Goal: Information Seeking & Learning: Learn about a topic

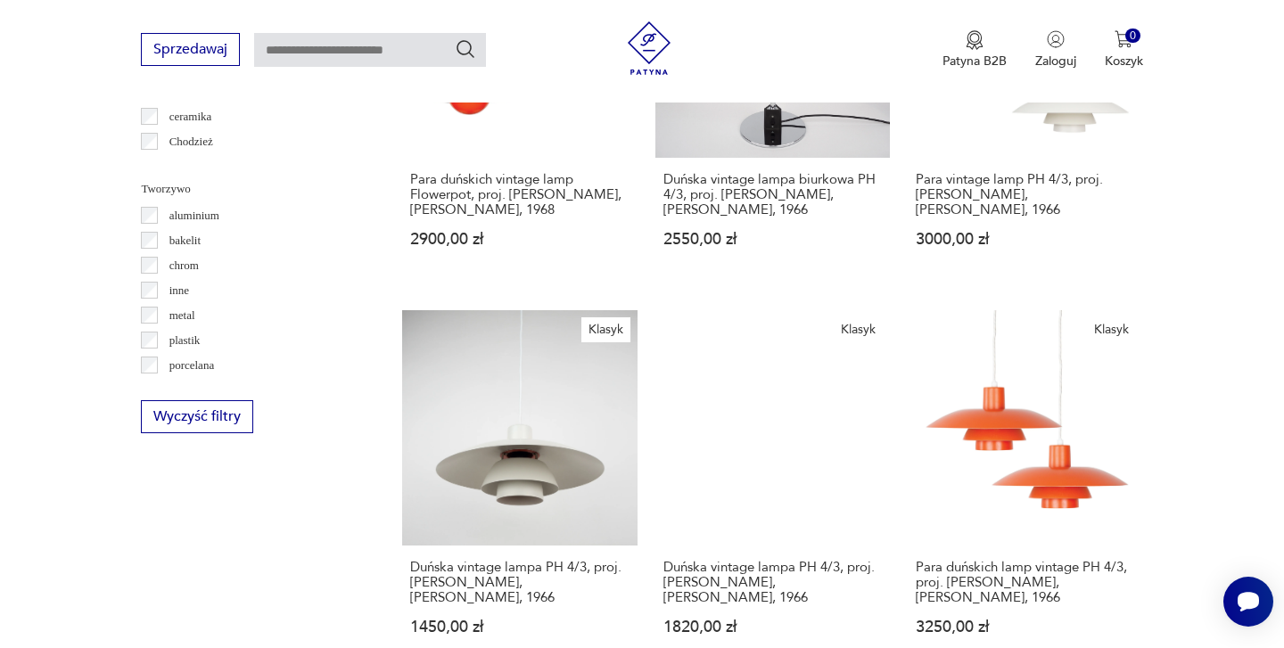
scroll to position [1613, 0]
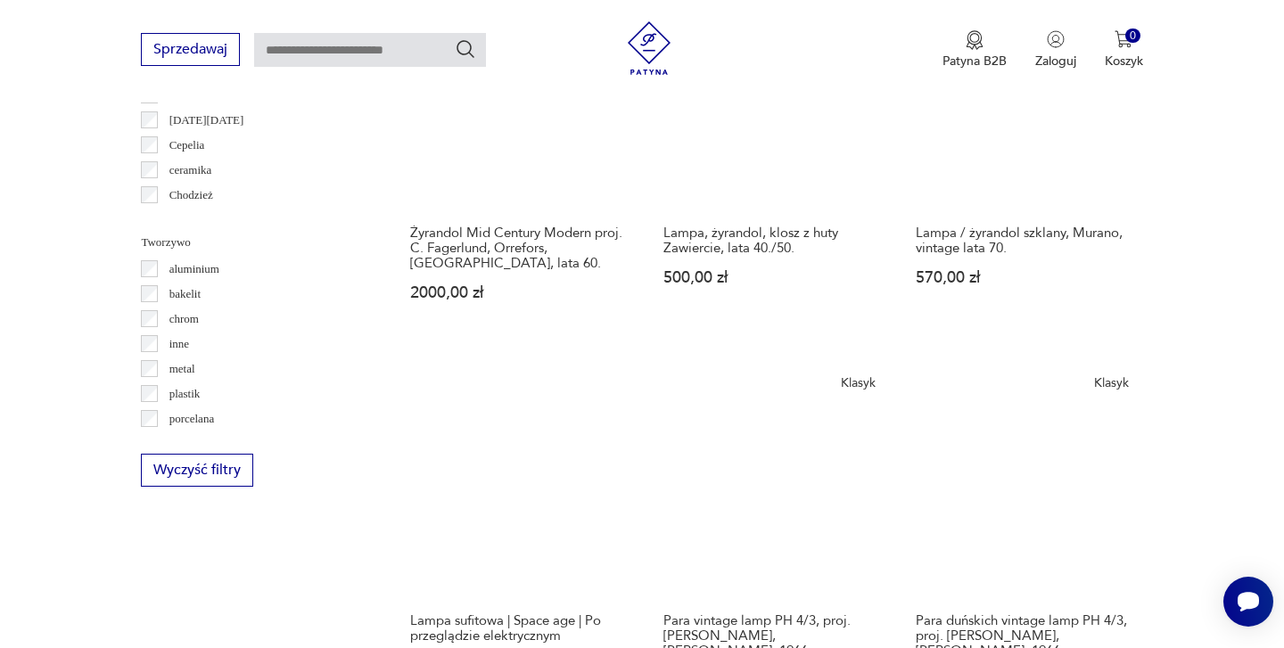
scroll to position [1667, 0]
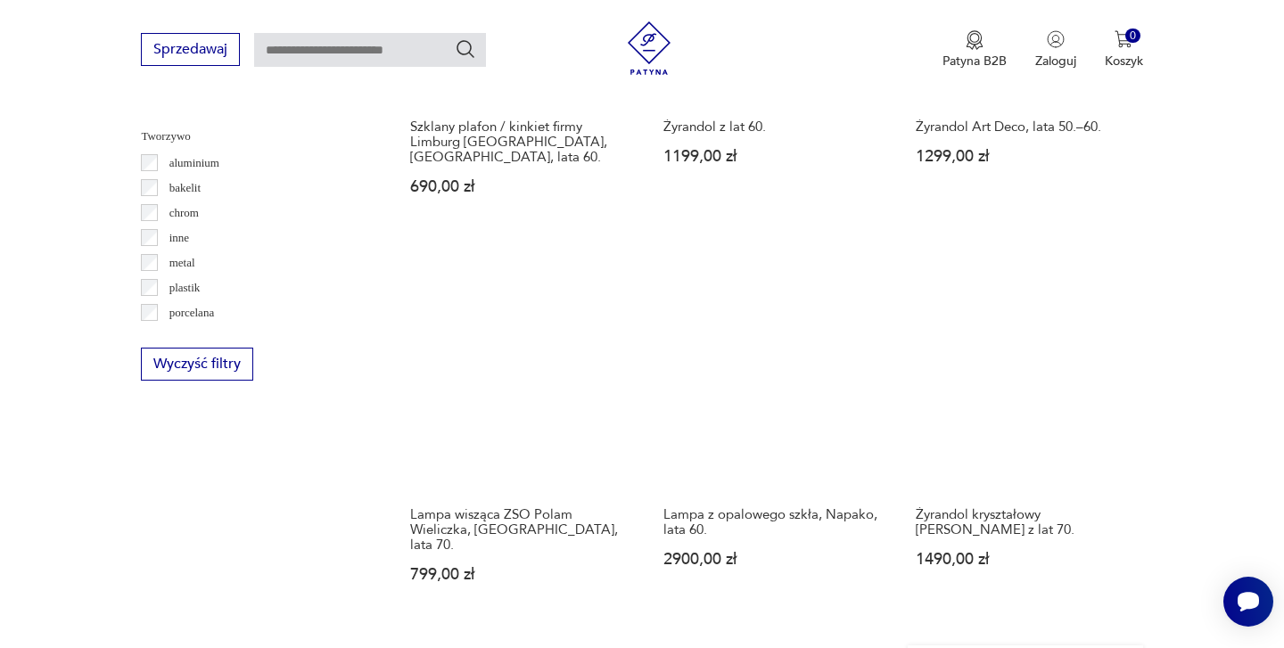
scroll to position [1703, 0]
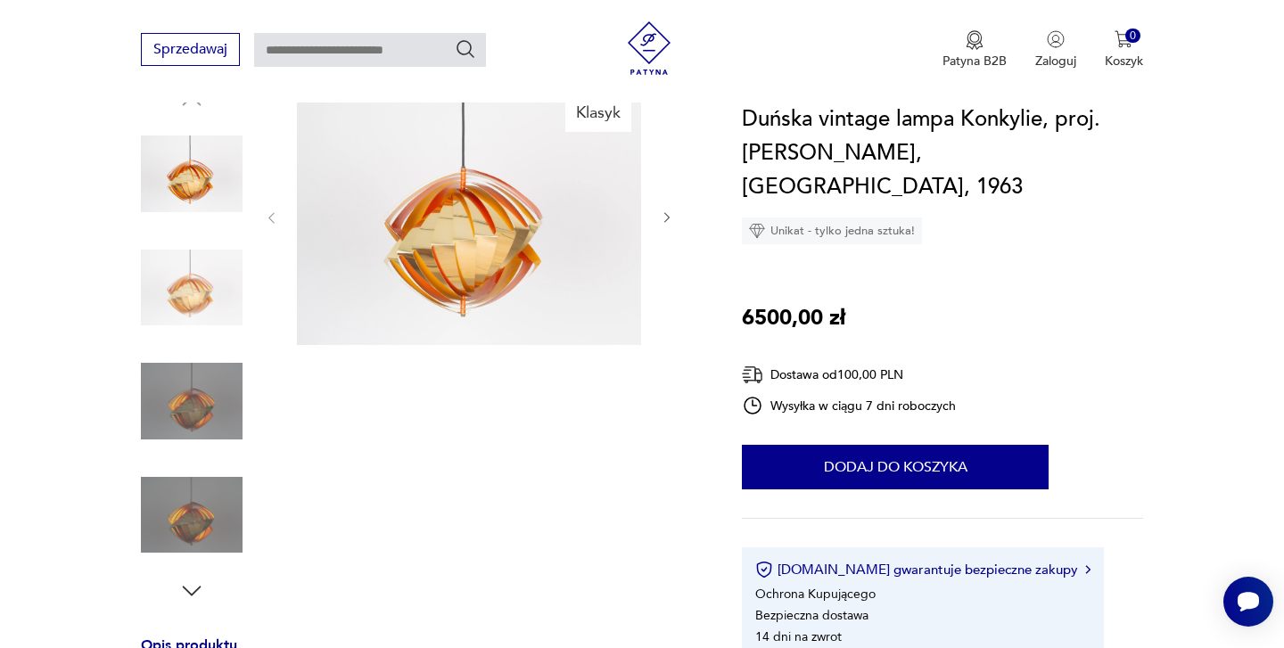
click at [661, 218] on icon "button" at bounding box center [667, 217] width 15 height 15
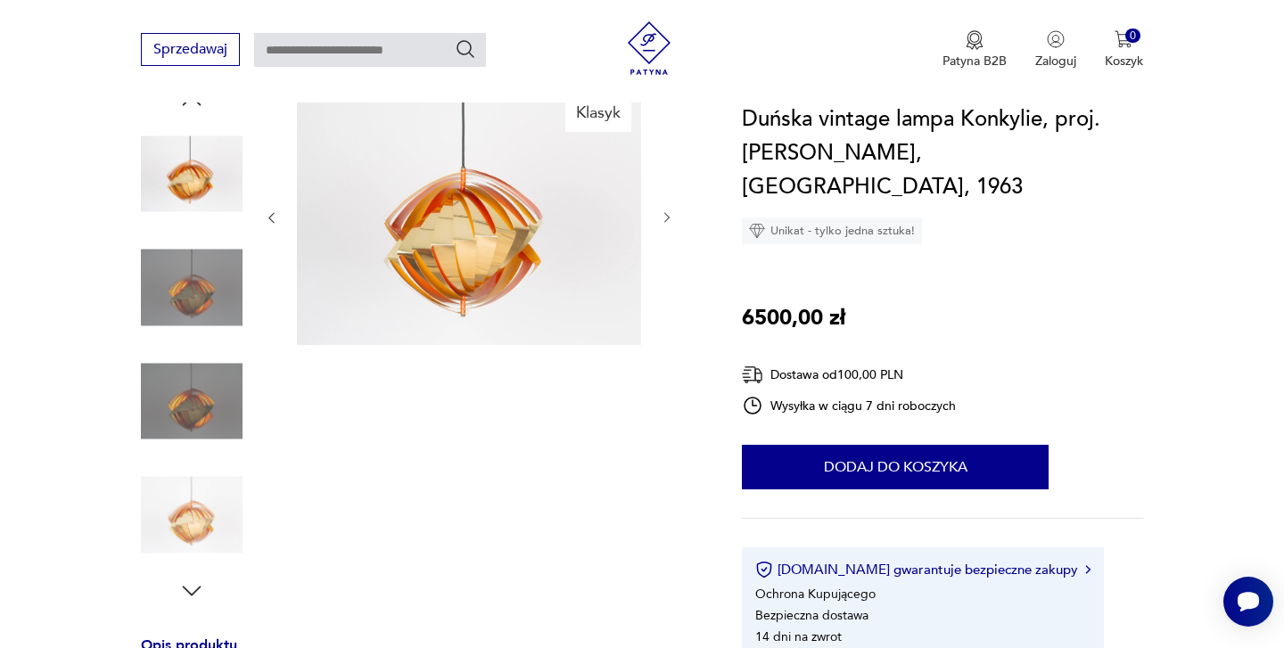
click at [660, 219] on icon "button" at bounding box center [667, 217] width 15 height 15
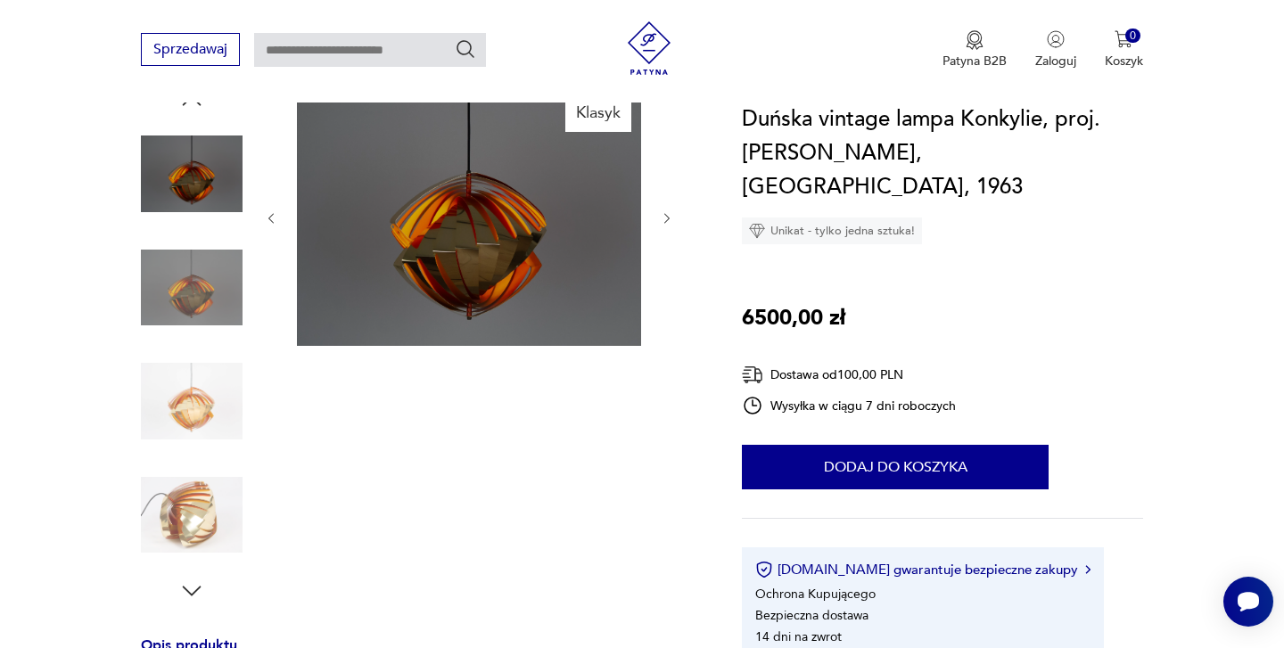
click at [660, 219] on icon "button" at bounding box center [667, 218] width 15 height 15
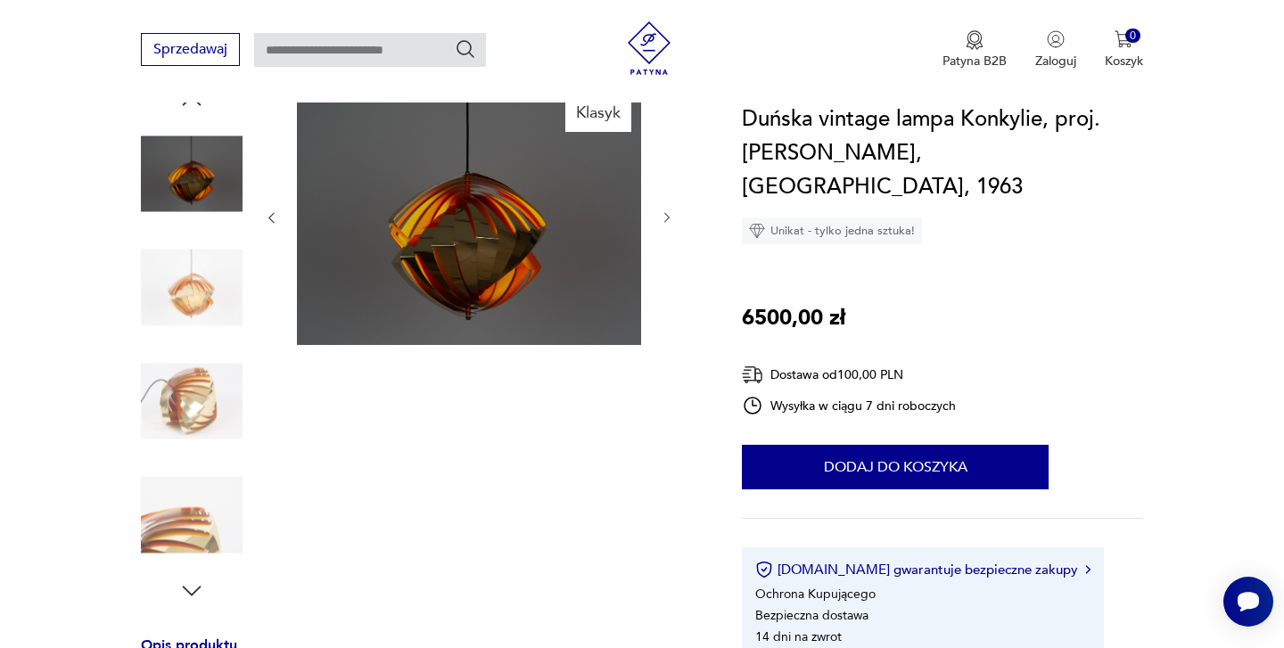
click at [660, 219] on icon "button" at bounding box center [667, 217] width 15 height 15
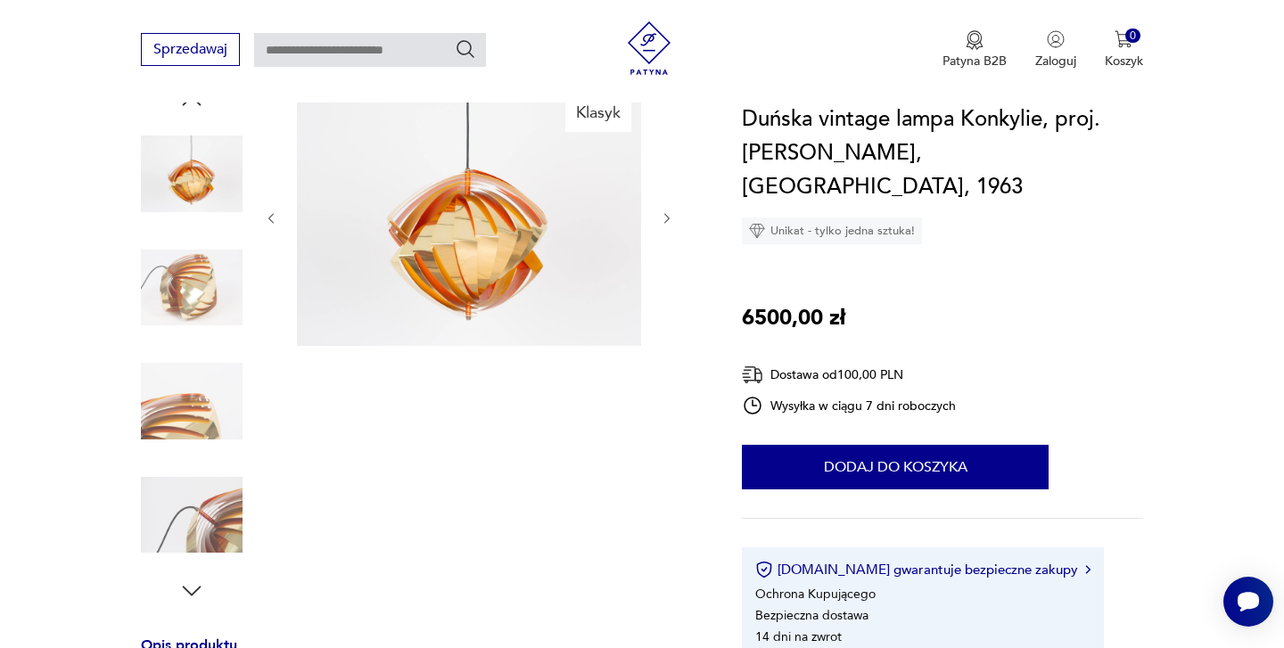
click at [660, 218] on icon "button" at bounding box center [667, 218] width 15 height 15
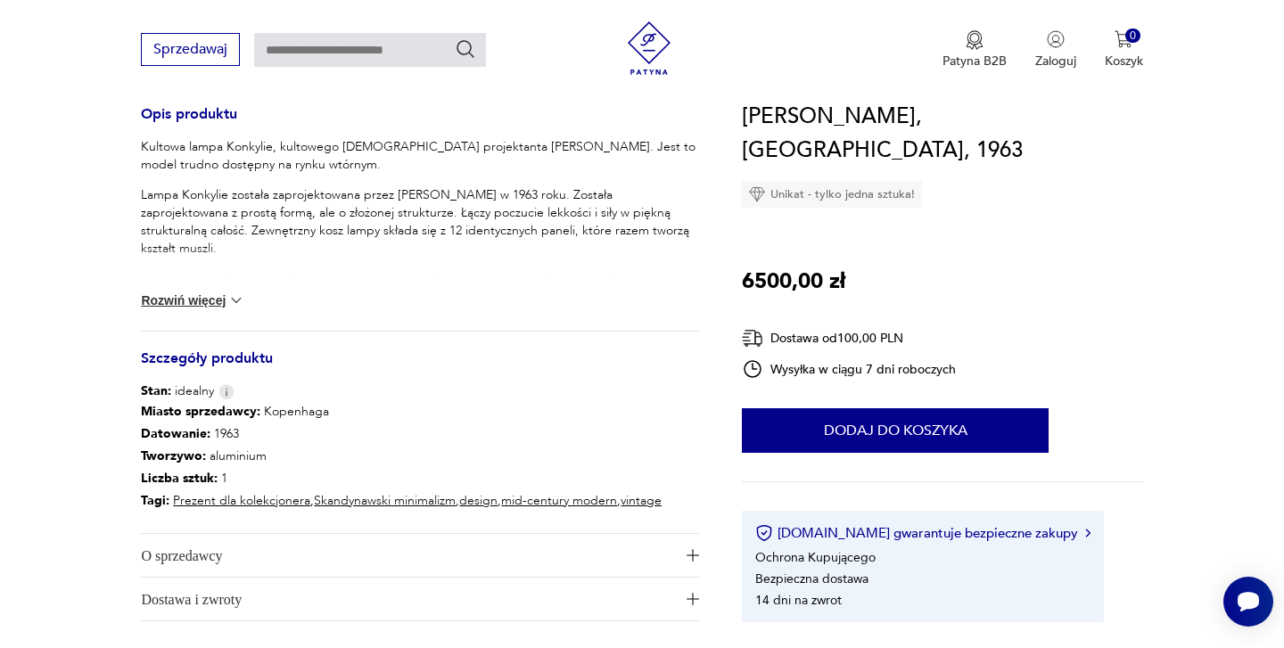
scroll to position [767, 0]
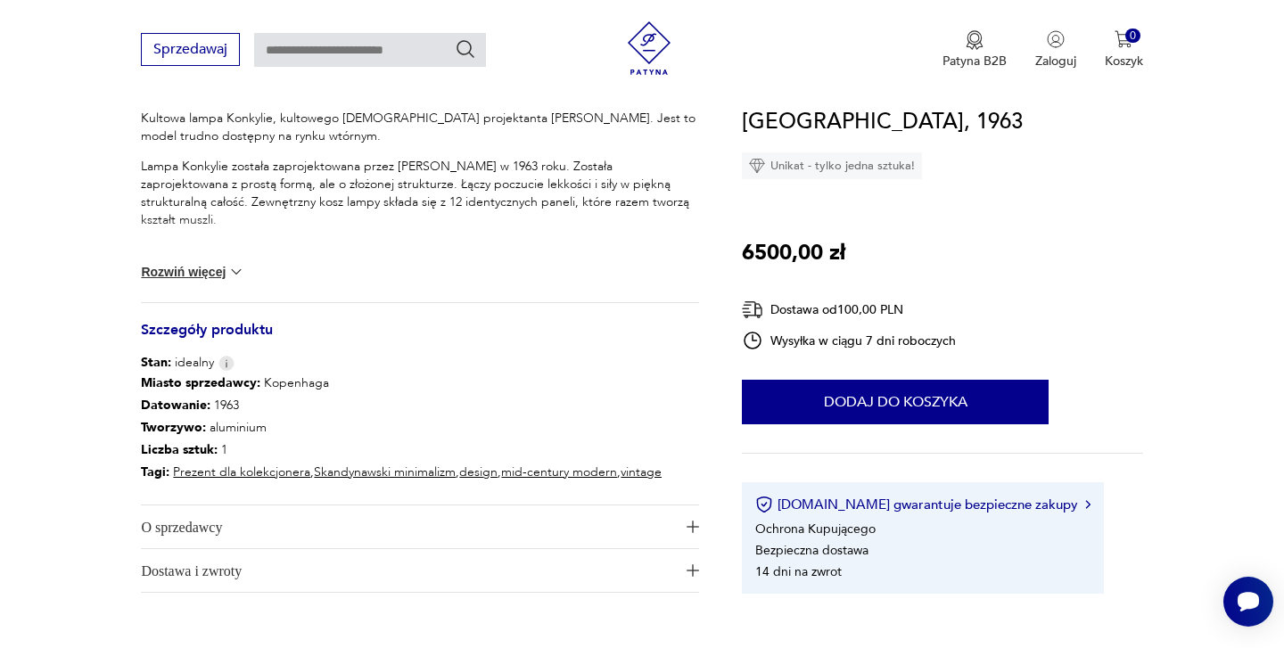
click at [196, 277] on button "Rozwiń więcej" at bounding box center [192, 272] width 103 height 18
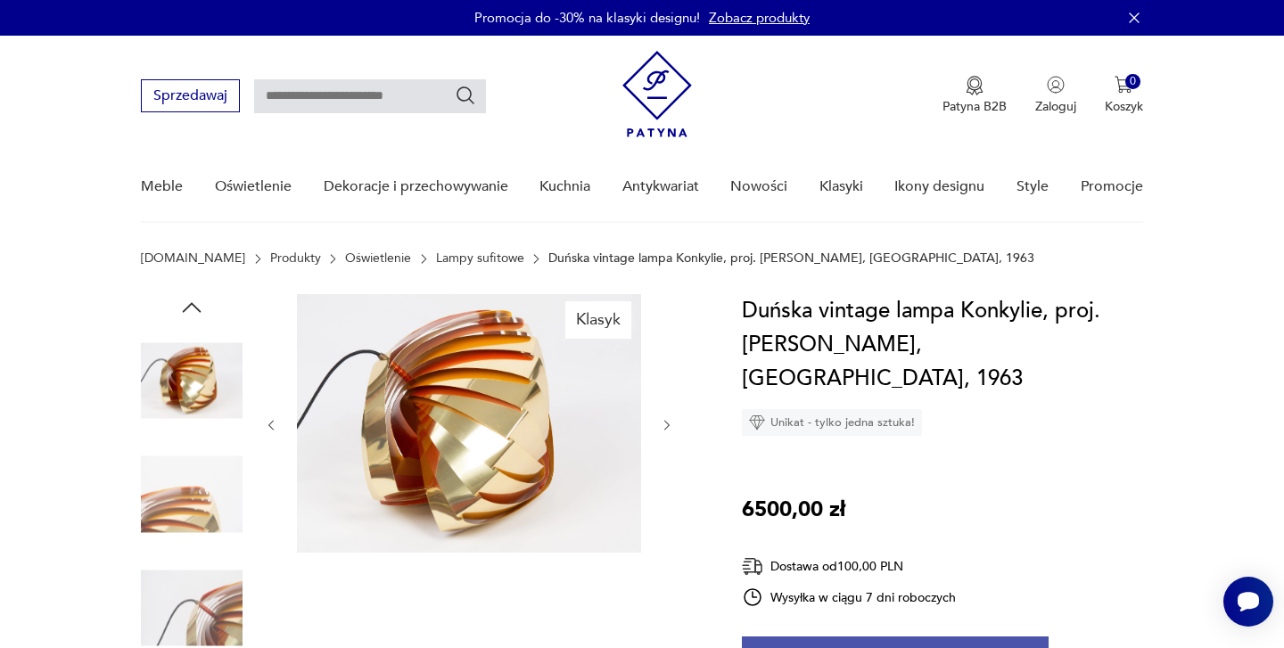
scroll to position [0, 0]
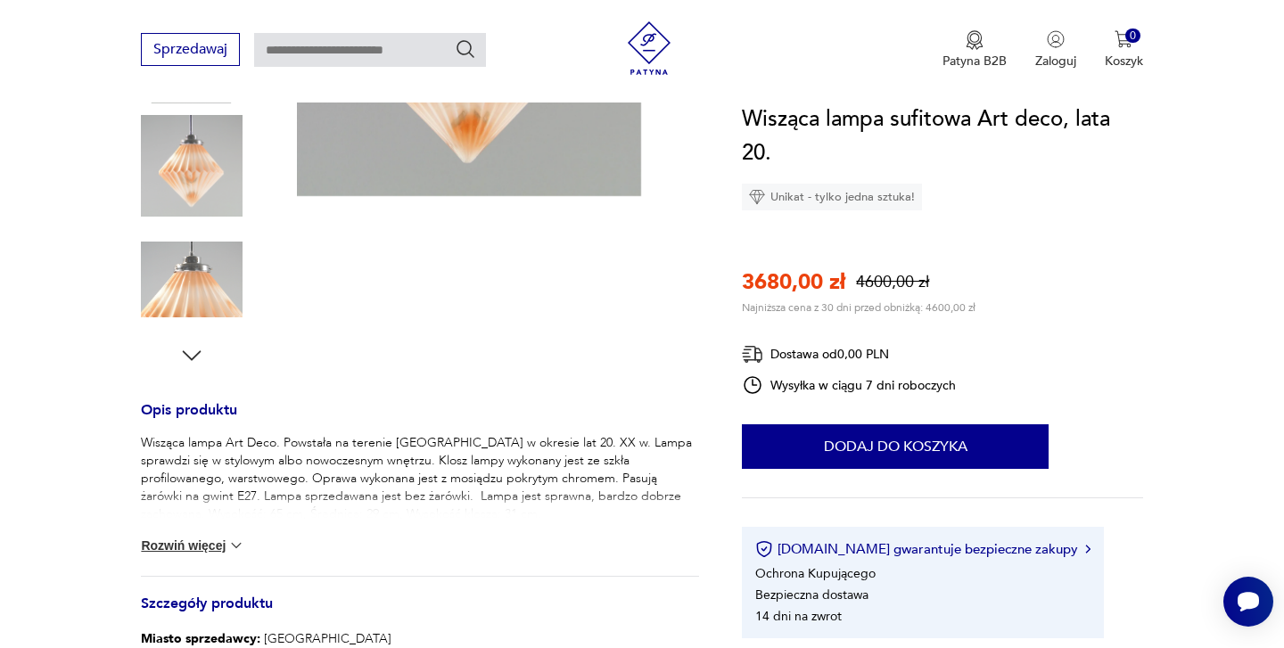
scroll to position [442, 0]
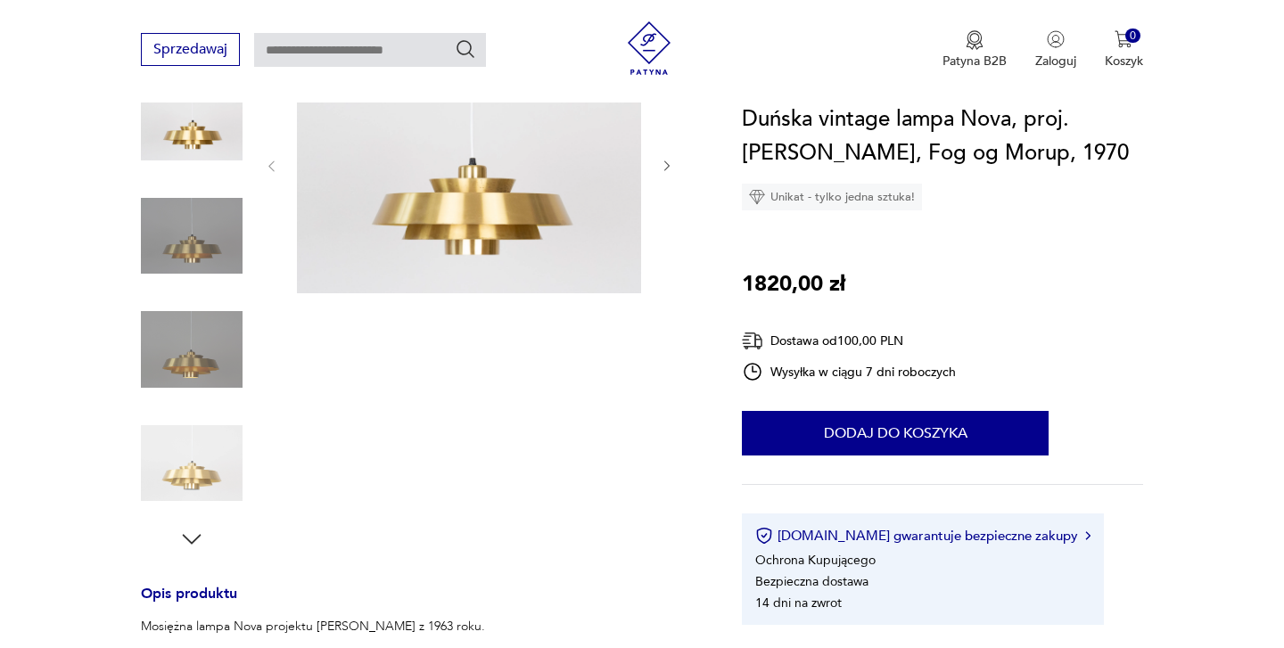
scroll to position [259, 0]
click at [194, 545] on icon "button" at bounding box center [191, 539] width 27 height 27
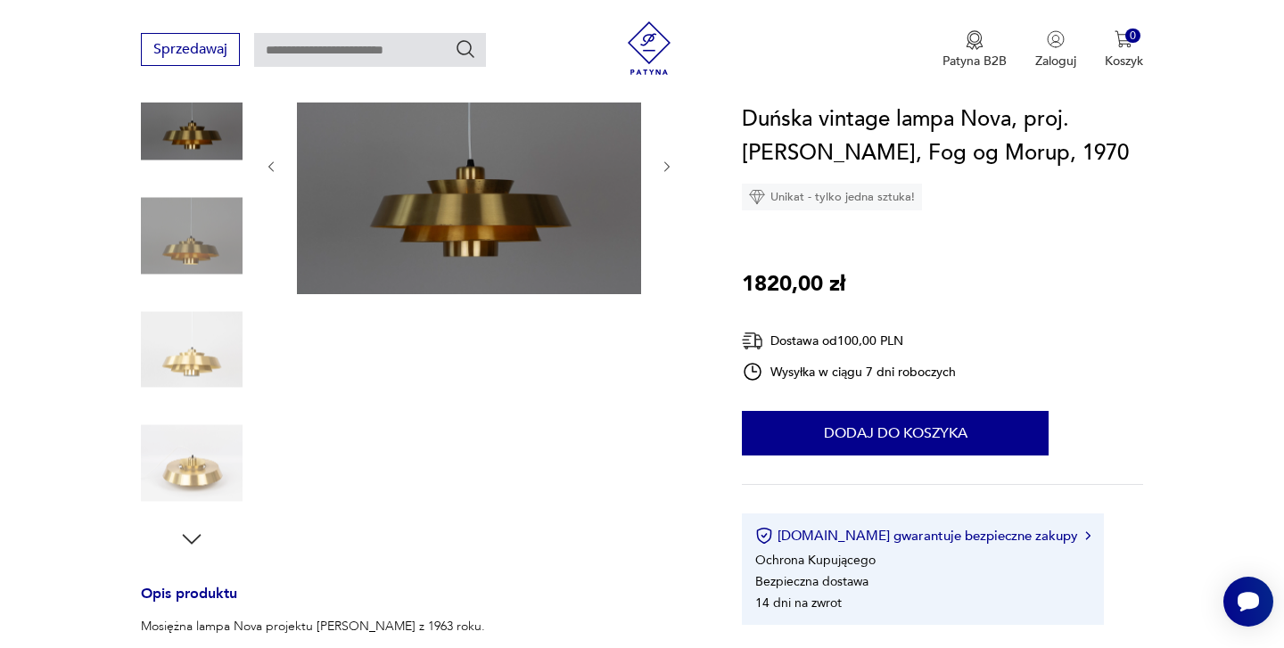
scroll to position [0, 0]
click at [194, 517] on div at bounding box center [192, 294] width 102 height 517
click at [186, 467] on img at bounding box center [192, 464] width 102 height 102
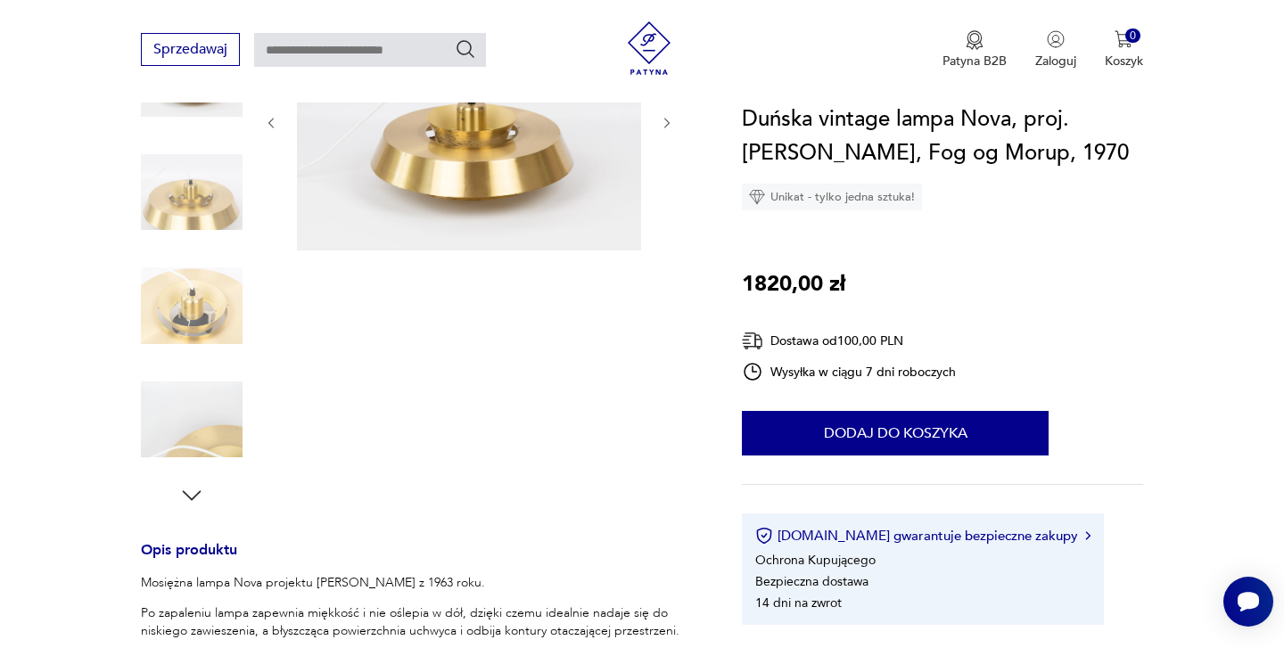
scroll to position [302, 0]
click at [200, 497] on icon "button" at bounding box center [191, 496] width 27 height 27
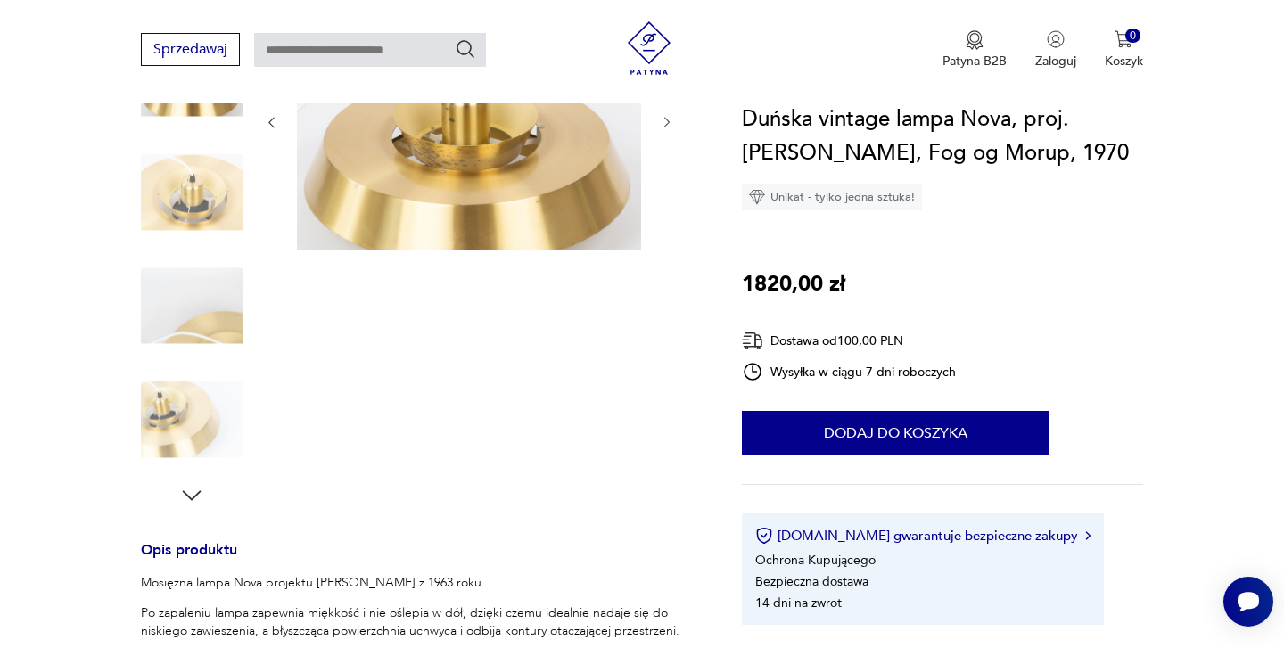
click at [200, 497] on icon "button" at bounding box center [191, 496] width 27 height 27
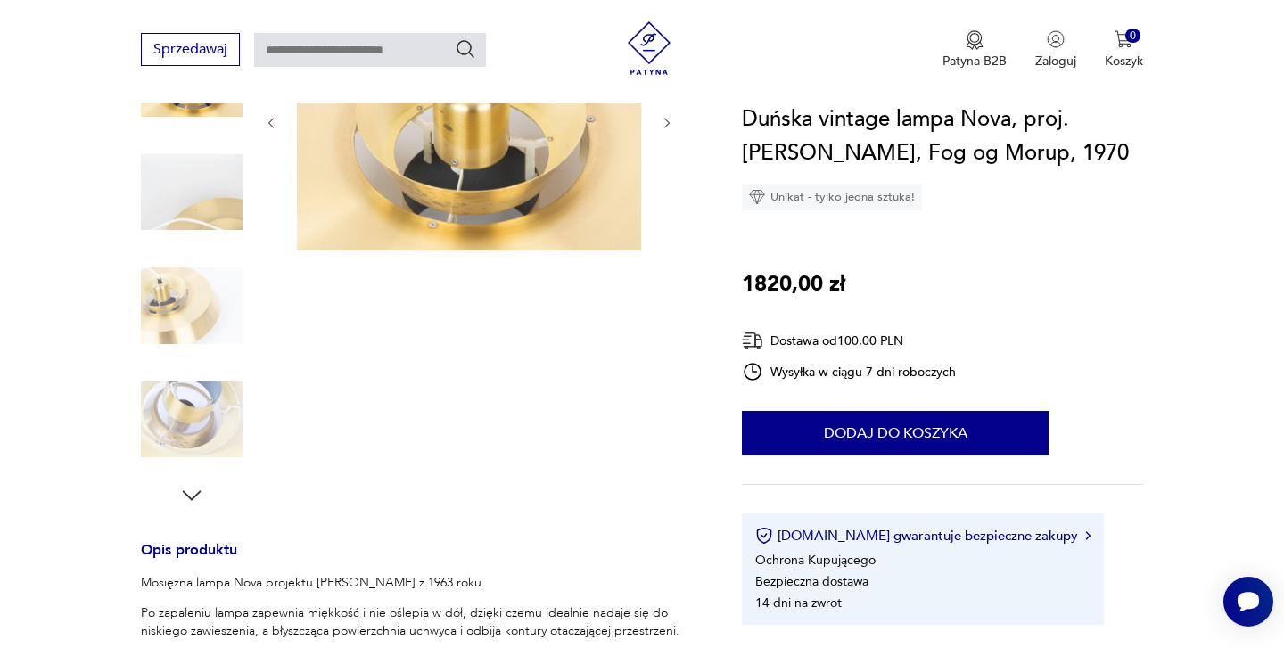
click at [200, 497] on icon "button" at bounding box center [191, 496] width 27 height 27
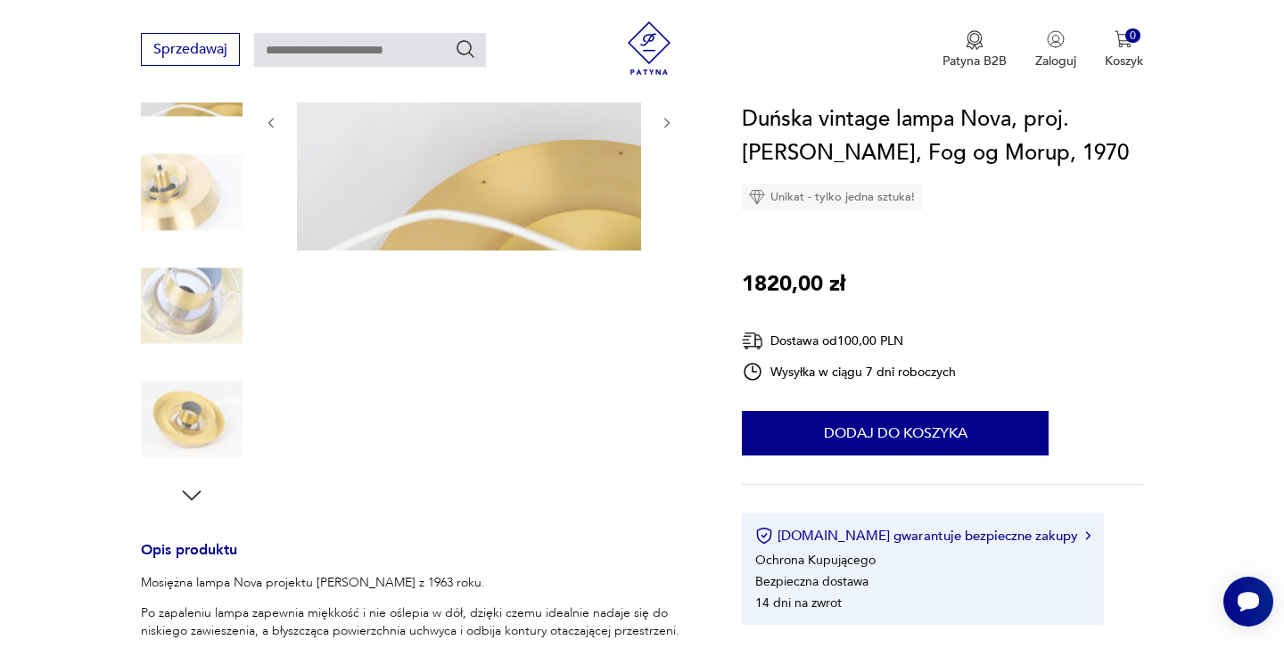
click at [200, 497] on icon "button" at bounding box center [191, 496] width 27 height 27
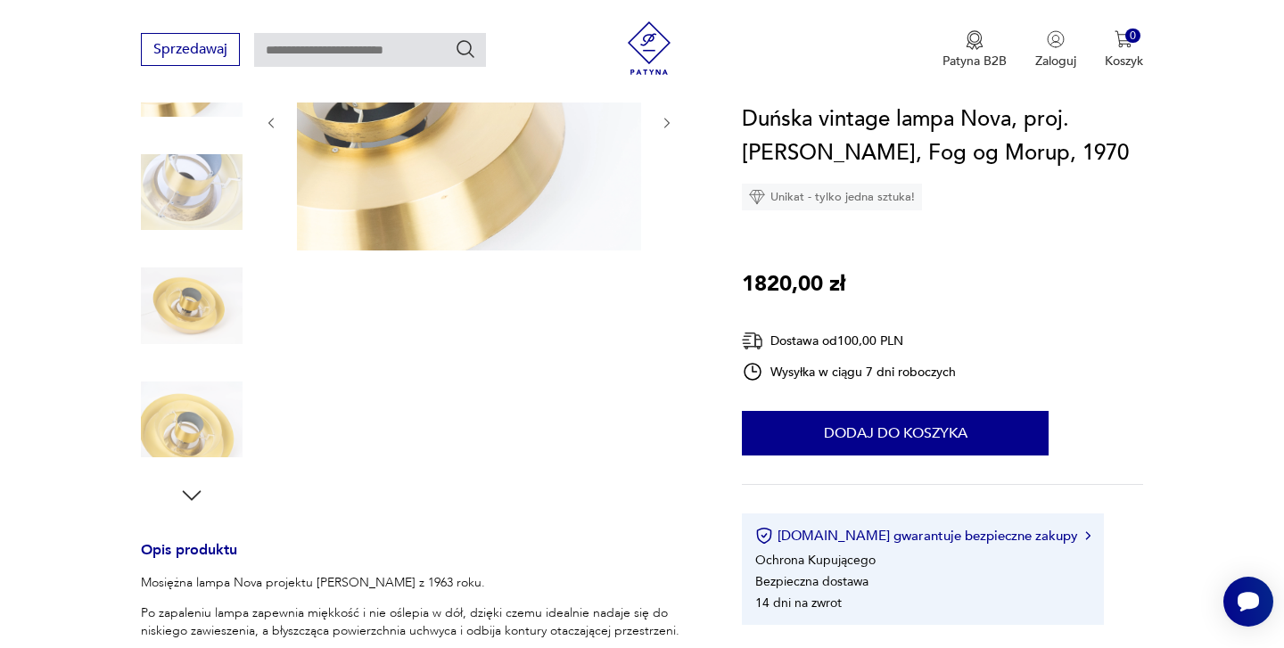
click at [200, 497] on icon "button" at bounding box center [191, 496] width 27 height 27
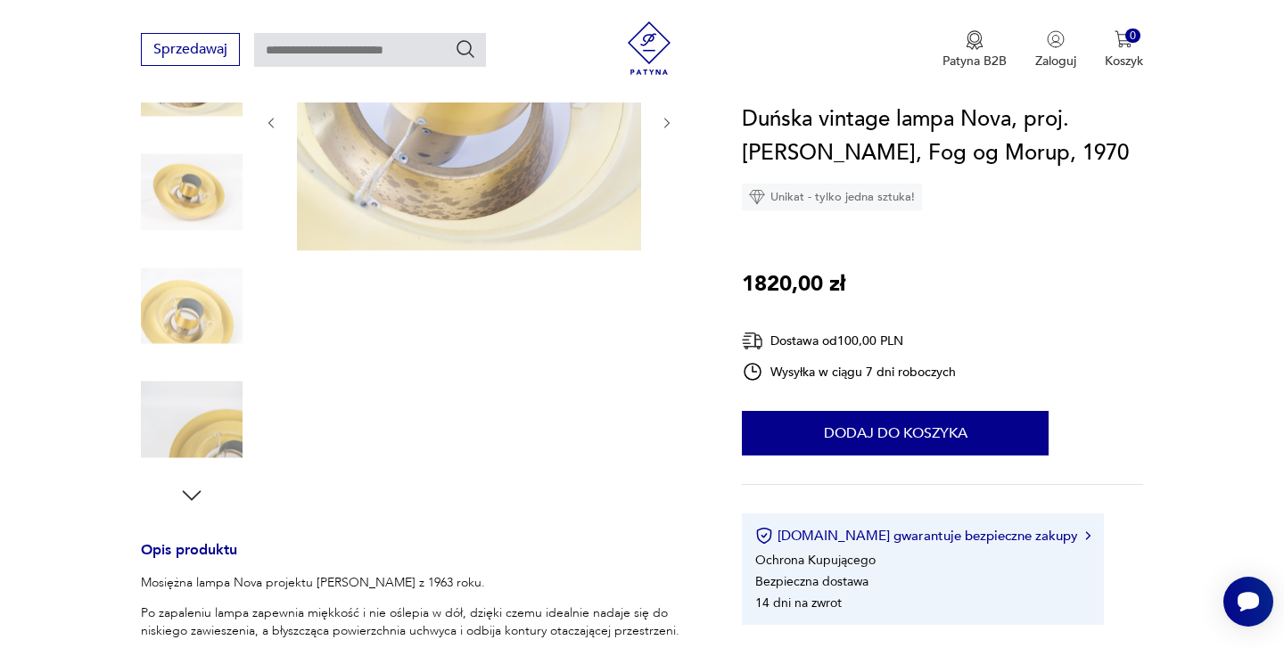
click at [200, 497] on icon "button" at bounding box center [191, 496] width 27 height 27
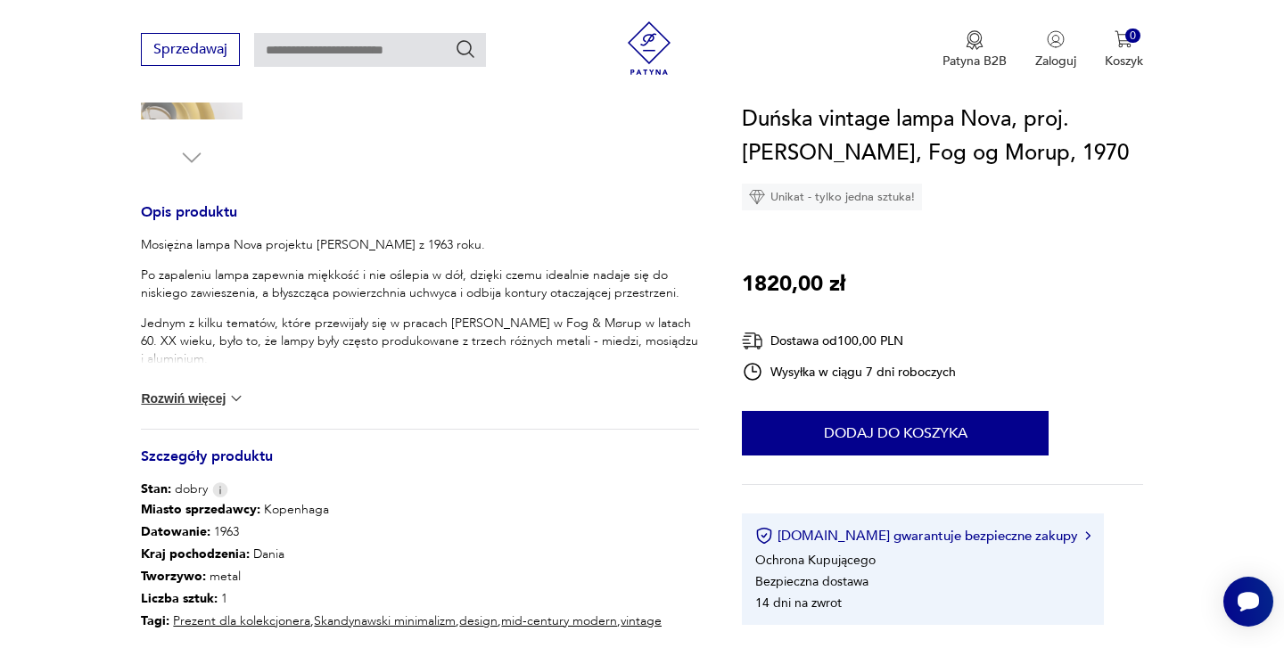
scroll to position [640, 0]
click at [222, 409] on div "Mosiężna lampa Nova projektu Jo Hammerborga z 1963 roku. Po zapaleniu lampa zap…" at bounding box center [420, 332] width 558 height 193
click at [213, 400] on button "Rozwiń więcej" at bounding box center [192, 399] width 103 height 18
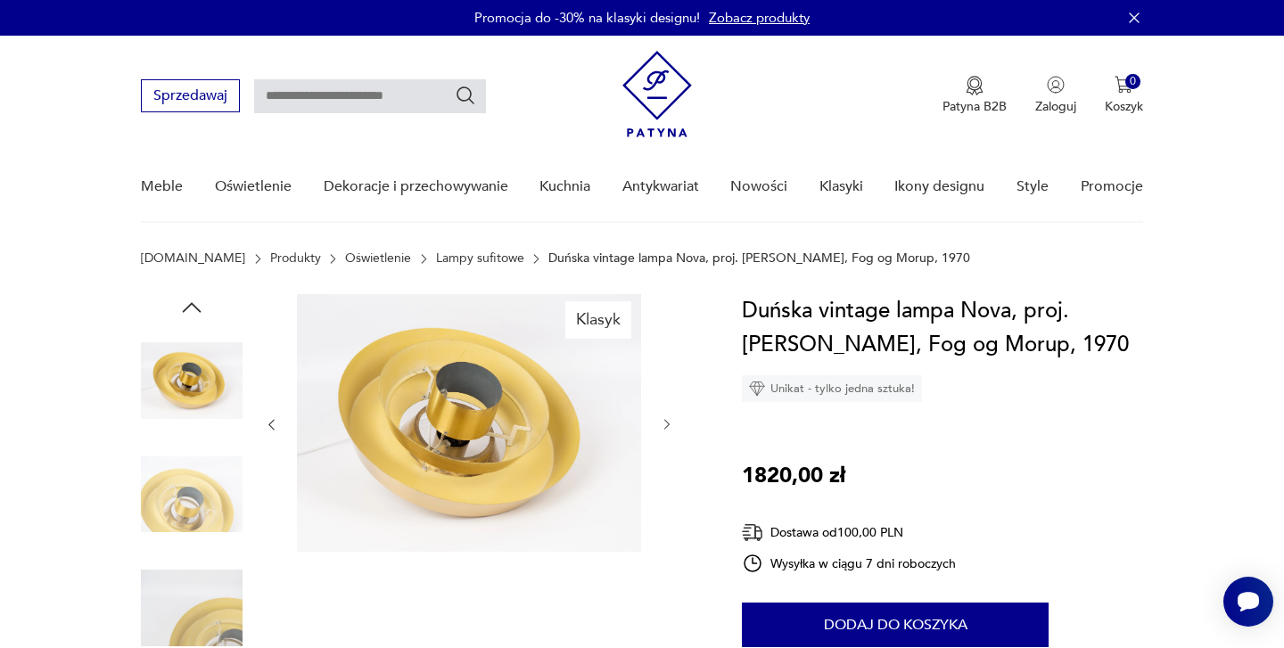
scroll to position [0, 0]
